Goal: Task Accomplishment & Management: Use online tool/utility

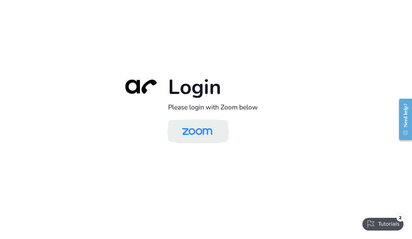
click at [213, 139] on img at bounding box center [197, 132] width 44 height 21
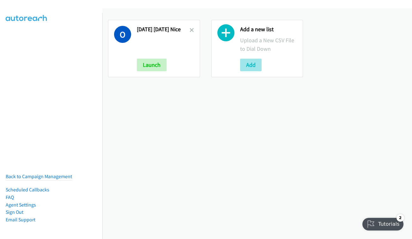
click at [257, 61] on button "Add" at bounding box center [250, 65] width 21 height 13
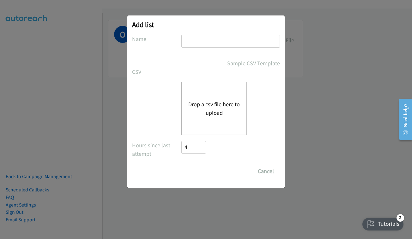
click at [217, 41] on input "text" at bounding box center [230, 41] width 99 height 13
type input "o"
type input "netapp - oct 8"
click at [216, 123] on div "Drop a csv file here to upload" at bounding box center [214, 109] width 66 height 54
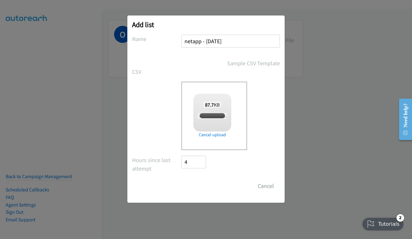
checkbox input "true"
click at [207, 188] on input "Save List" at bounding box center [197, 186] width 33 height 13
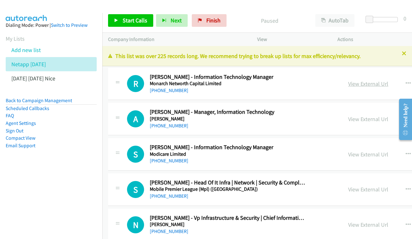
click at [353, 83] on link "View External Url" at bounding box center [368, 83] width 40 height 7
click at [350, 117] on link "View External Url" at bounding box center [368, 119] width 40 height 7
click at [358, 155] on link "View External Url" at bounding box center [368, 154] width 40 height 7
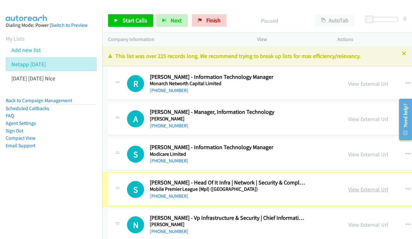
click at [348, 186] on link "View External Url" at bounding box center [368, 189] width 40 height 7
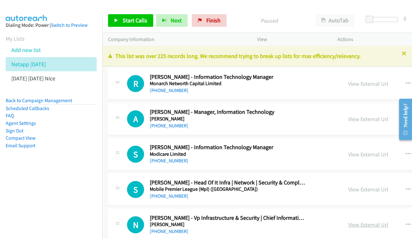
click at [348, 223] on link "View External Url" at bounding box center [368, 224] width 40 height 7
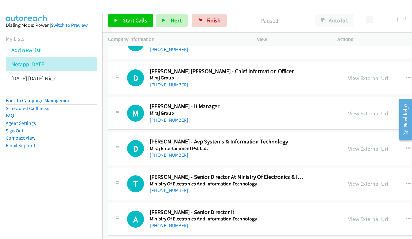
scroll to position [183, 0]
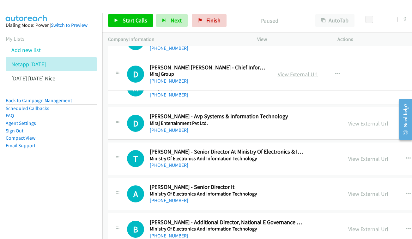
click at [318, 74] on link "View External Url" at bounding box center [298, 74] width 40 height 7
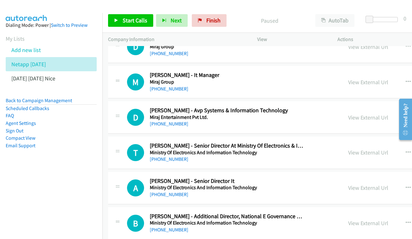
scroll to position [215, 0]
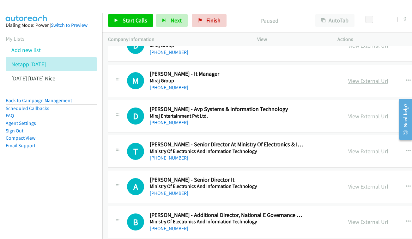
click at [348, 77] on link "View External Url" at bounding box center [368, 80] width 40 height 7
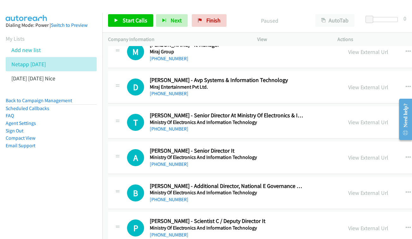
scroll to position [254, 0]
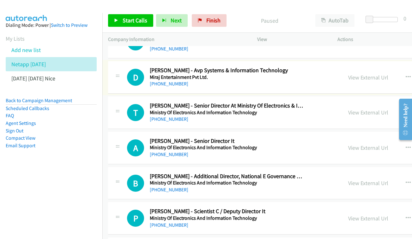
drag, startPoint x: 368, startPoint y: 83, endPoint x: 363, endPoint y: 79, distance: 6.3
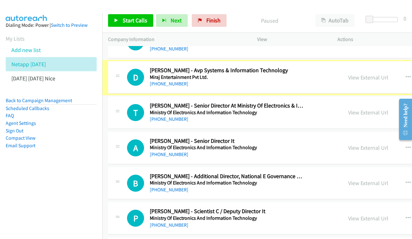
click at [351, 74] on link "View External Url" at bounding box center [368, 77] width 40 height 7
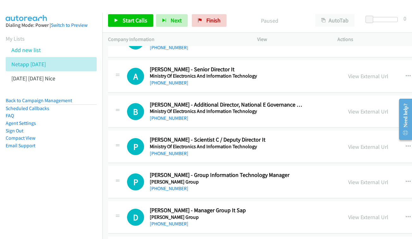
scroll to position [331, 0]
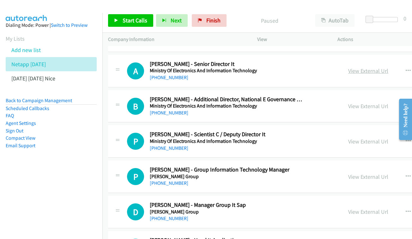
click at [348, 67] on link "View External Url" at bounding box center [368, 70] width 40 height 7
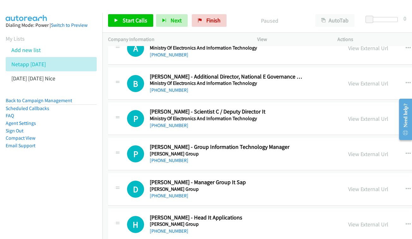
scroll to position [357, 0]
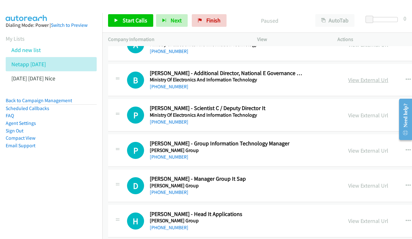
click at [348, 76] on link "View External Url" at bounding box center [368, 79] width 40 height 7
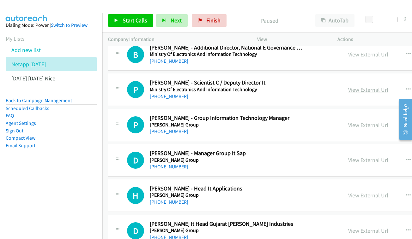
scroll to position [386, 0]
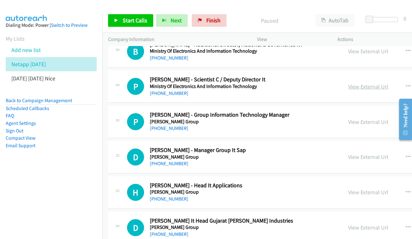
click at [348, 83] on link "View External Url" at bounding box center [368, 86] width 40 height 7
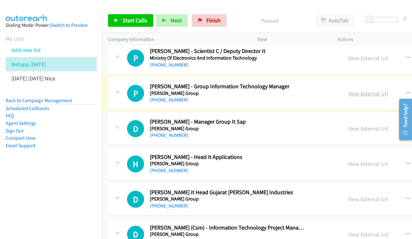
click at [351, 90] on link "View External Url" at bounding box center [368, 93] width 40 height 7
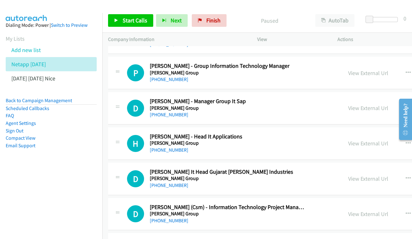
scroll to position [447, 0]
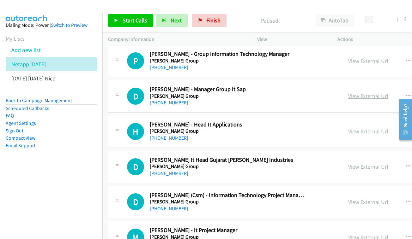
click at [352, 93] on link "View External Url" at bounding box center [368, 96] width 40 height 7
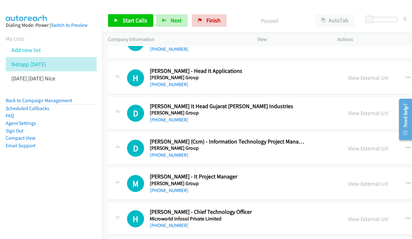
scroll to position [502, 0]
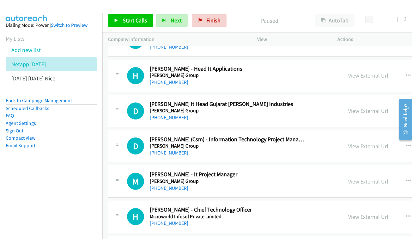
click at [348, 72] on link "View External Url" at bounding box center [368, 75] width 40 height 7
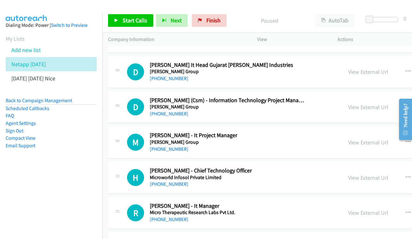
scroll to position [541, 0]
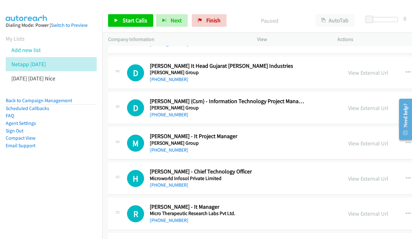
click at [360, 69] on div "View External Url" at bounding box center [368, 73] width 40 height 9
click at [350, 69] on link "View External Url" at bounding box center [368, 72] width 40 height 7
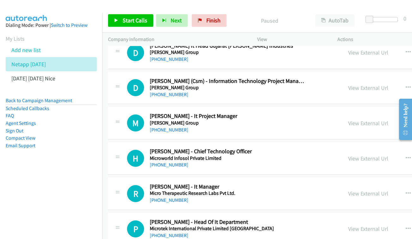
scroll to position [563, 0]
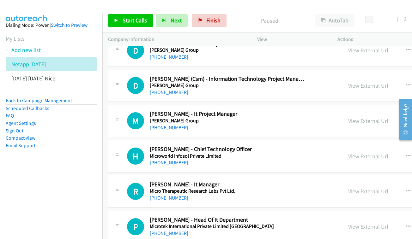
click at [342, 75] on div "View External Url View External Url Schedule/Manage Callback Start Calls Here R…" at bounding box center [403, 85] width 123 height 21
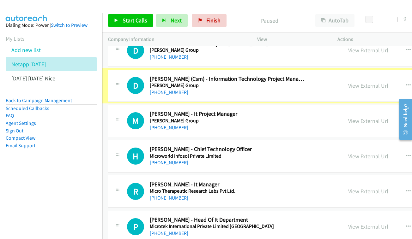
click at [348, 82] on link "View External Url" at bounding box center [368, 85] width 40 height 7
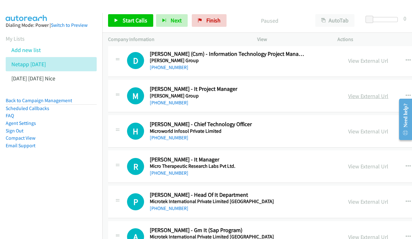
scroll to position [591, 0]
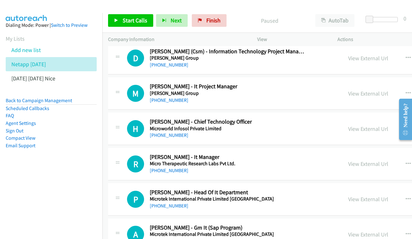
click at [367, 83] on div "View External Url View External Url Schedule/Manage Callback Start Calls Here R…" at bounding box center [403, 93] width 123 height 21
click at [348, 90] on link "View External Url" at bounding box center [368, 93] width 40 height 7
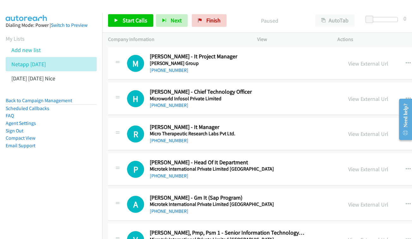
scroll to position [628, 0]
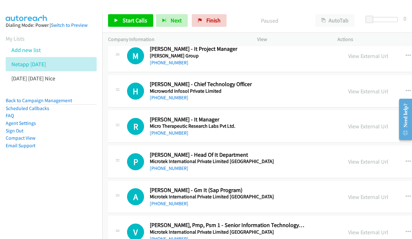
click at [375, 81] on div "View External Url View External Url Schedule/Manage Callback Start Calls Here R…" at bounding box center [403, 91] width 123 height 21
click at [359, 88] on link "View External Url" at bounding box center [368, 91] width 40 height 7
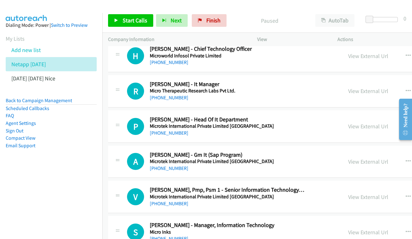
scroll to position [668, 0]
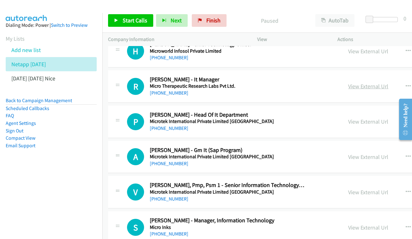
click at [348, 83] on link "View External Url" at bounding box center [368, 86] width 40 height 7
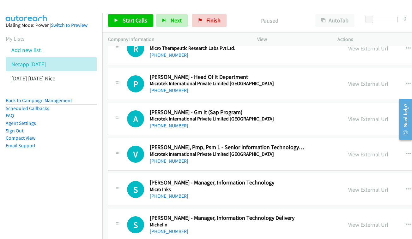
scroll to position [711, 0]
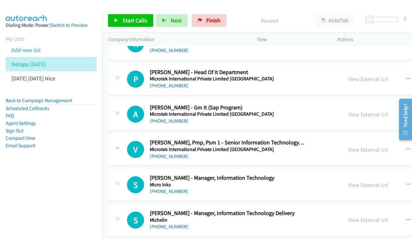
click at [361, 69] on div "View External Url View External Url Schedule/Manage Callback Start Calls Here R…" at bounding box center [403, 79] width 123 height 21
click at [357, 75] on link "View External Url" at bounding box center [368, 78] width 40 height 7
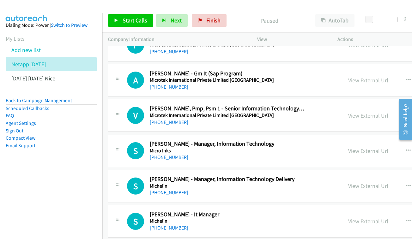
scroll to position [751, 0]
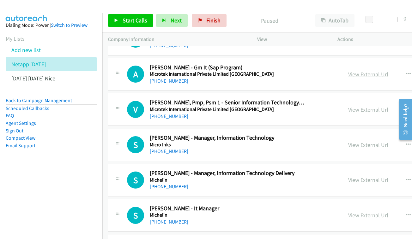
click at [352, 71] on link "View External Url" at bounding box center [368, 74] width 40 height 7
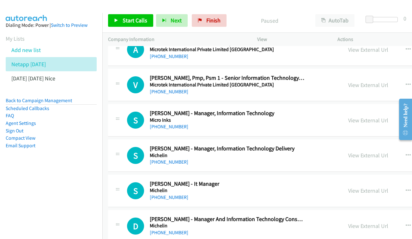
scroll to position [776, 0]
click at [342, 74] on div "View External Url View External Url Schedule/Manage Callback Start Calls Here R…" at bounding box center [403, 84] width 123 height 21
click at [348, 81] on link "View External Url" at bounding box center [368, 84] width 40 height 7
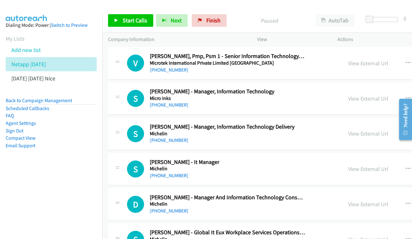
scroll to position [799, 0]
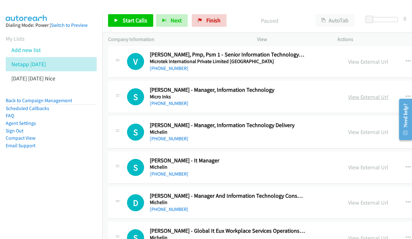
click at [348, 93] on link "View External Url" at bounding box center [368, 96] width 40 height 7
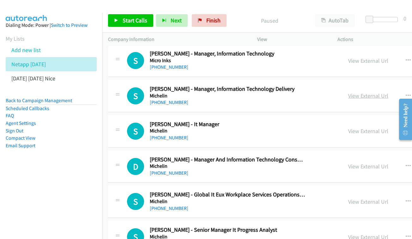
click at [348, 92] on link "View External Url" at bounding box center [368, 95] width 40 height 7
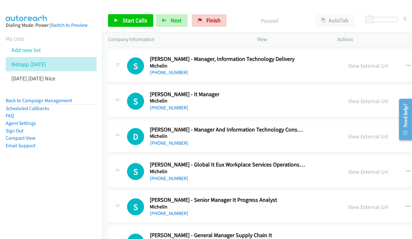
scroll to position [868, 0]
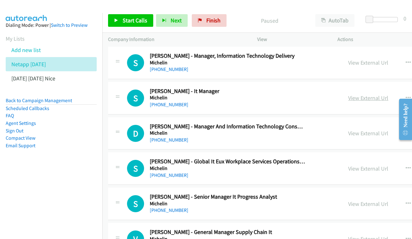
click at [348, 94] on link "View External Url" at bounding box center [368, 97] width 40 height 7
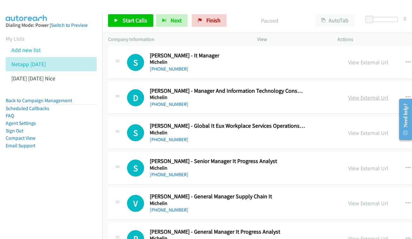
click at [348, 94] on link "View External Url" at bounding box center [368, 97] width 40 height 7
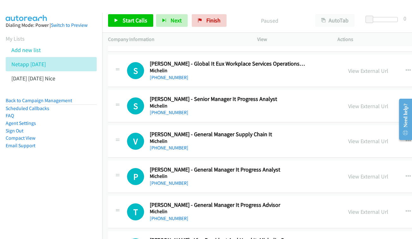
scroll to position [957, 0]
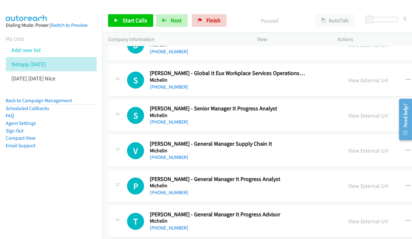
click at [348, 76] on div "View External Url" at bounding box center [368, 80] width 40 height 9
click at [348, 77] on link "View External Url" at bounding box center [368, 80] width 40 height 7
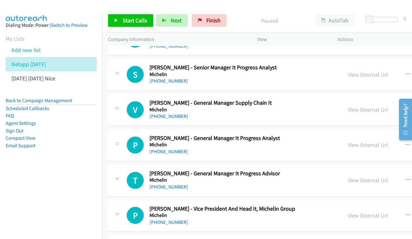
scroll to position [989, 0]
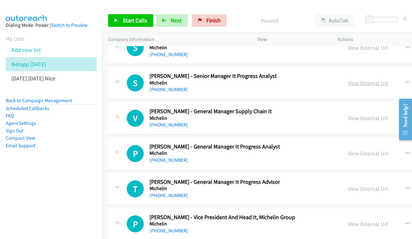
click at [348, 80] on link "View External Url" at bounding box center [368, 83] width 40 height 7
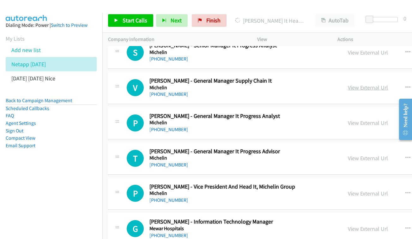
scroll to position [1020, 0]
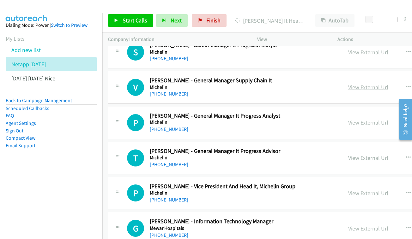
click at [351, 84] on link "View External Url" at bounding box center [368, 87] width 40 height 7
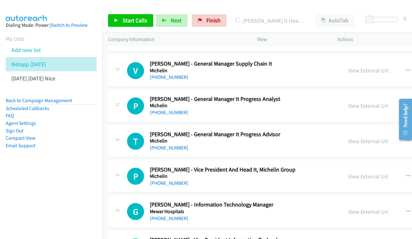
scroll to position [1048, 0]
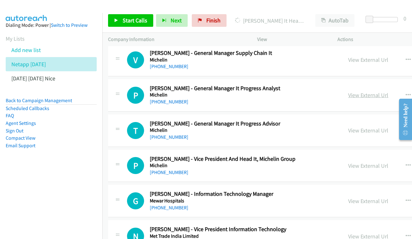
click at [348, 92] on link "View External Url" at bounding box center [368, 95] width 40 height 7
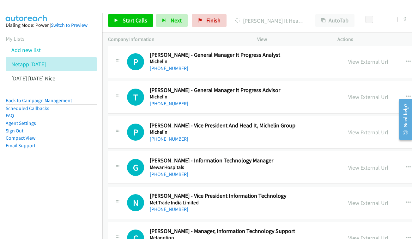
scroll to position [1085, 0]
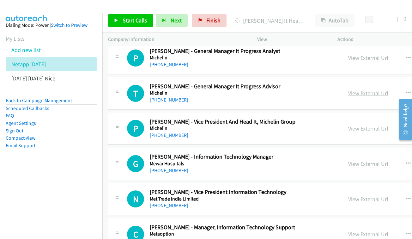
click at [357, 90] on link "View External Url" at bounding box center [368, 93] width 40 height 7
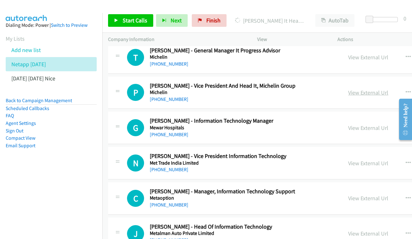
scroll to position [1121, 0]
click at [348, 89] on link "View External Url" at bounding box center [368, 92] width 40 height 7
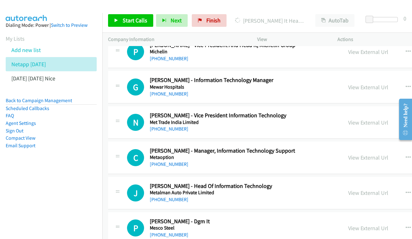
scroll to position [1167, 1]
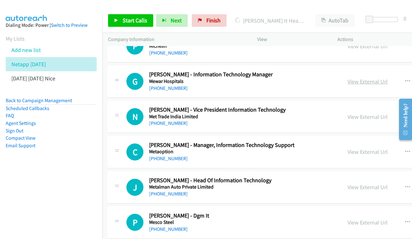
click at [347, 78] on link "View External Url" at bounding box center [367, 81] width 40 height 7
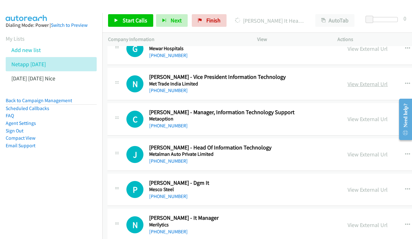
scroll to position [1201, 1]
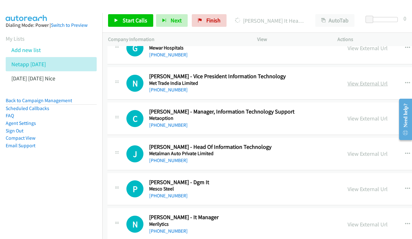
click at [349, 80] on link "View External Url" at bounding box center [367, 83] width 40 height 7
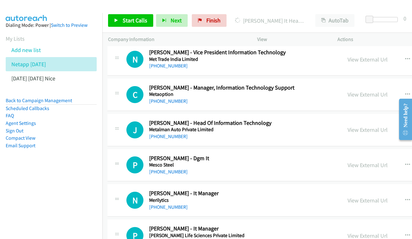
scroll to position [1229, 1]
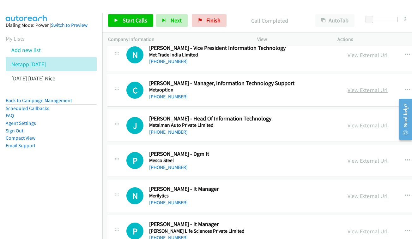
click at [347, 87] on link "View External Url" at bounding box center [367, 90] width 40 height 7
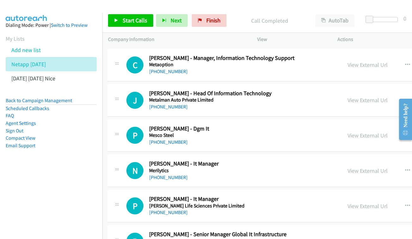
scroll to position [1258, 1]
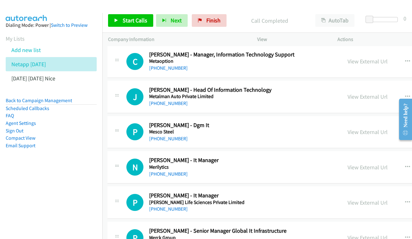
click at [346, 87] on div "View External Url View External Url Schedule/Manage Callback Start Calls Here R…" at bounding box center [403, 97] width 123 height 21
click at [347, 93] on link "View External Url" at bounding box center [367, 96] width 40 height 7
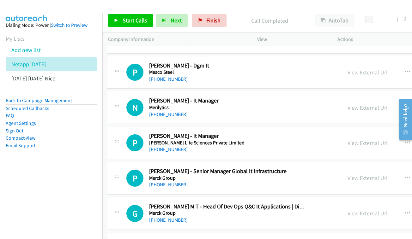
scroll to position [1328, 1]
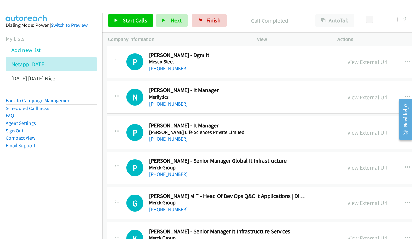
click at [348, 94] on link "View External Url" at bounding box center [367, 97] width 40 height 7
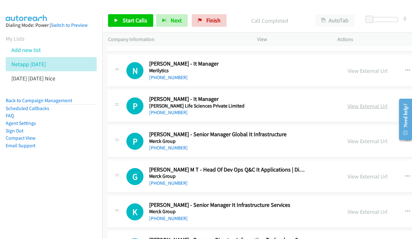
click at [354, 103] on link "View External Url" at bounding box center [367, 106] width 40 height 7
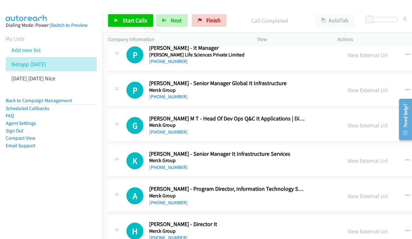
scroll to position [1406, 1]
click at [352, 86] on link "View External Url" at bounding box center [367, 89] width 40 height 7
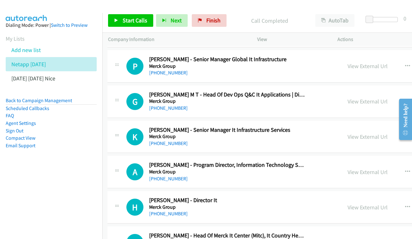
scroll to position [1441, 1]
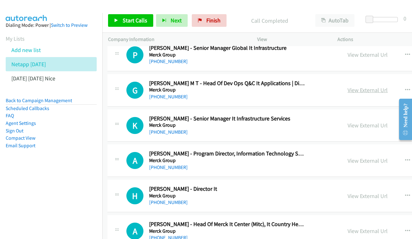
click at [354, 87] on link "View External Url" at bounding box center [367, 90] width 40 height 7
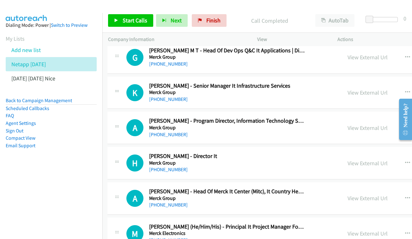
scroll to position [1474, 1]
click at [352, 89] on link "View External Url" at bounding box center [367, 92] width 40 height 7
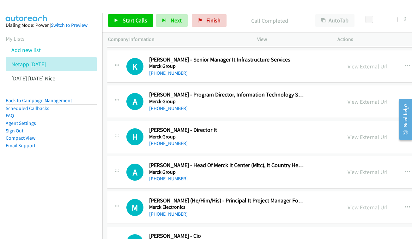
scroll to position [1501, 1]
click at [356, 98] on link "View External Url" at bounding box center [367, 101] width 40 height 7
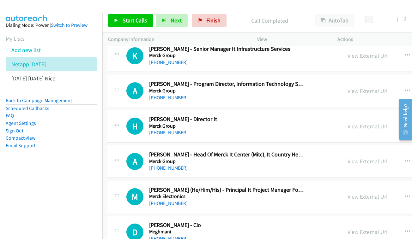
scroll to position [1531, 1]
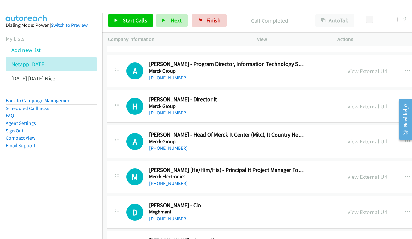
click at [347, 103] on link "View External Url" at bounding box center [367, 106] width 40 height 7
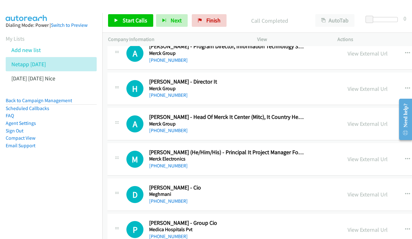
scroll to position [1561, 1]
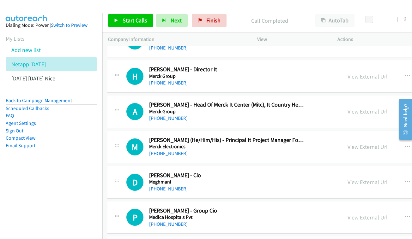
click at [347, 108] on link "View External Url" at bounding box center [367, 111] width 40 height 7
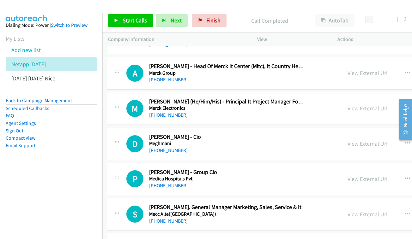
scroll to position [1600, 0]
click at [348, 105] on link "View External Url" at bounding box center [368, 108] width 40 height 7
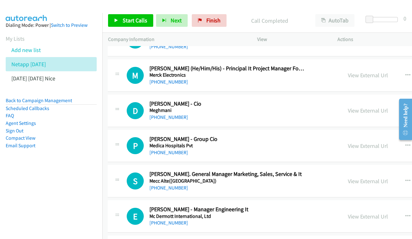
scroll to position [1636, 0]
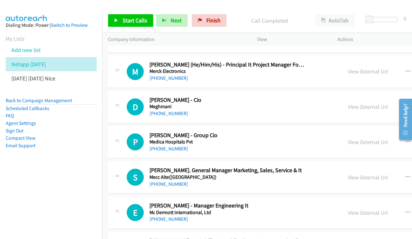
click at [349, 97] on div "View External Url View External Url Schedule/Manage Callback Start Calls Here R…" at bounding box center [403, 107] width 123 height 21
click at [351, 103] on div "View External Url" at bounding box center [368, 107] width 40 height 9
click at [348, 103] on link "View External Url" at bounding box center [368, 106] width 40 height 7
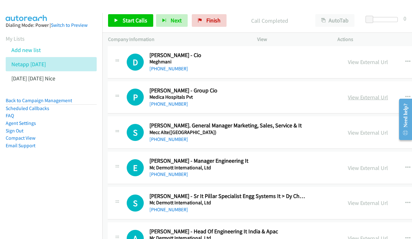
scroll to position [1681, 0]
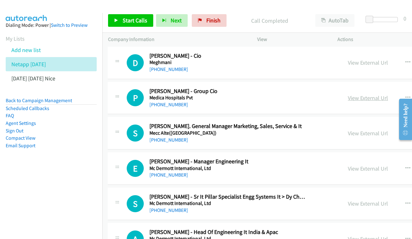
click at [356, 94] on link "View External Url" at bounding box center [368, 97] width 40 height 7
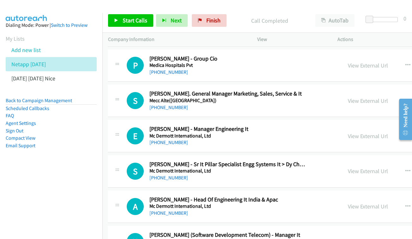
scroll to position [1754, 0]
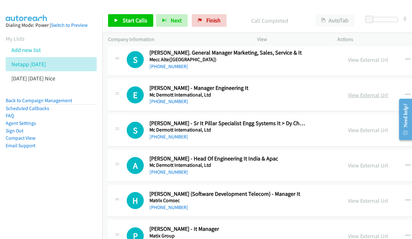
click at [349, 92] on link "View External Url" at bounding box center [368, 95] width 40 height 7
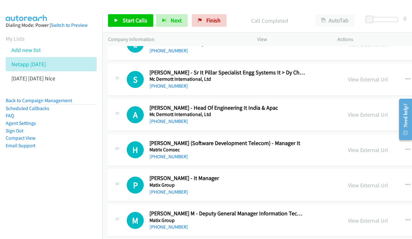
scroll to position [1810, 0]
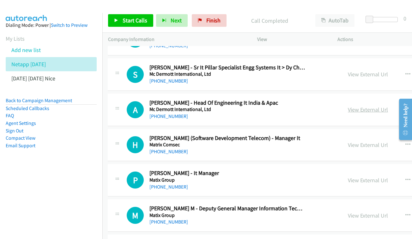
click at [348, 106] on link "View External Url" at bounding box center [368, 109] width 40 height 7
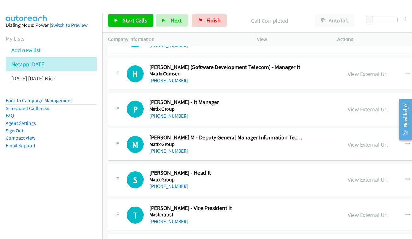
scroll to position [1882, 0]
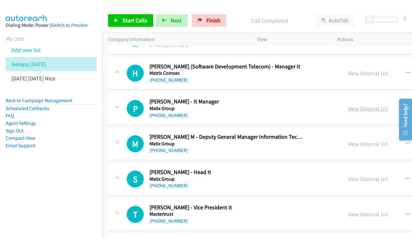
click at [348, 105] on link "View External Url" at bounding box center [368, 108] width 40 height 7
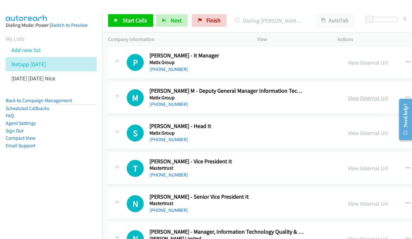
scroll to position [1927, 0]
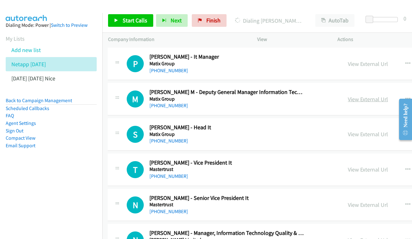
click at [355, 96] on link "View External Url" at bounding box center [368, 99] width 40 height 7
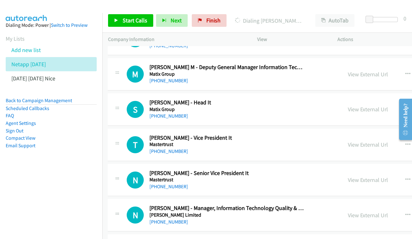
scroll to position [1953, 0]
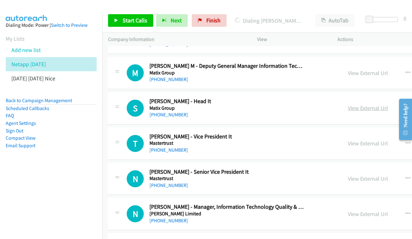
click at [358, 105] on link "View External Url" at bounding box center [368, 108] width 40 height 7
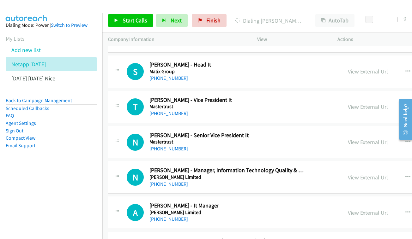
scroll to position [1991, 0]
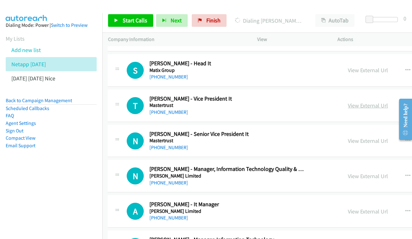
click at [350, 102] on link "View External Url" at bounding box center [368, 105] width 40 height 7
